Goal: Obtain resource: Download file/media

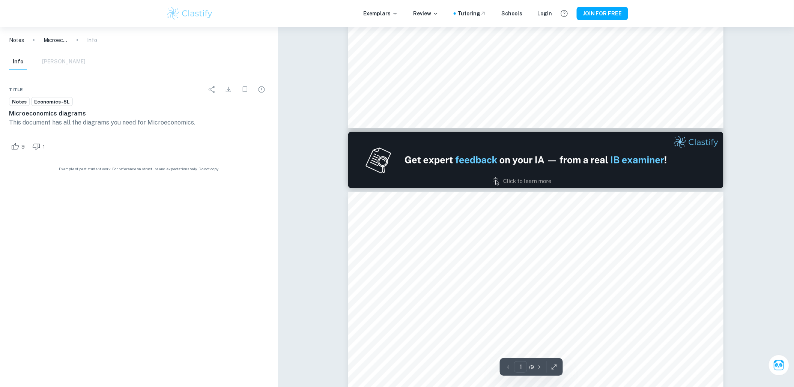
type input "2"
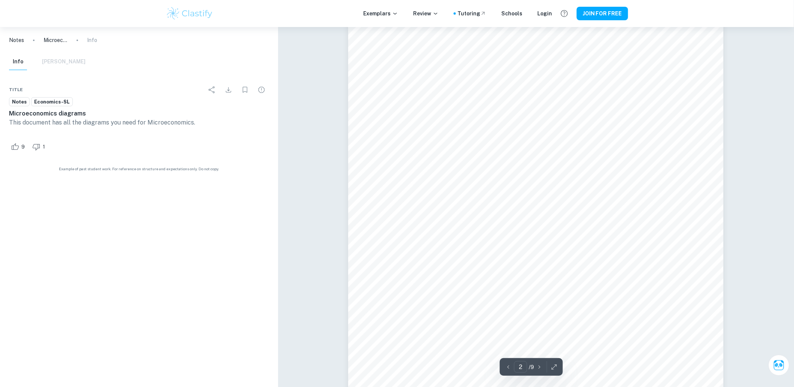
scroll to position [666, 0]
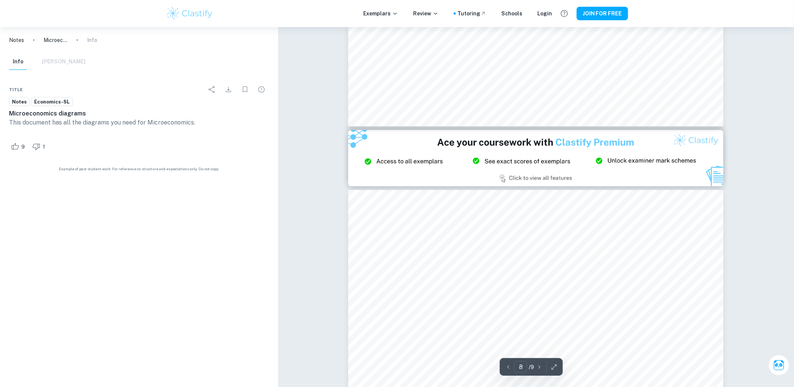
type input "9"
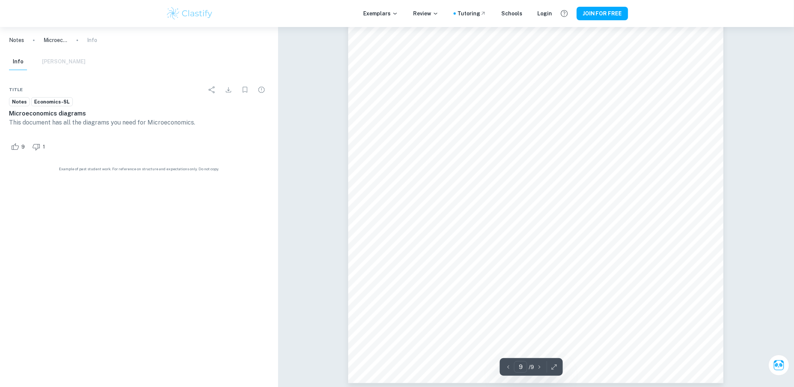
scroll to position [4232, 0]
